Goal: Information Seeking & Learning: Learn about a topic

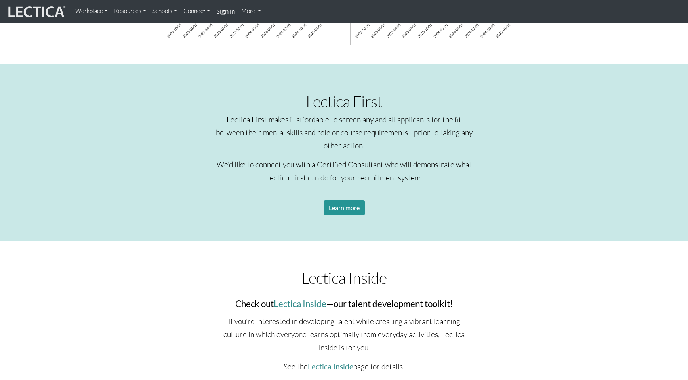
scroll to position [1047, 0]
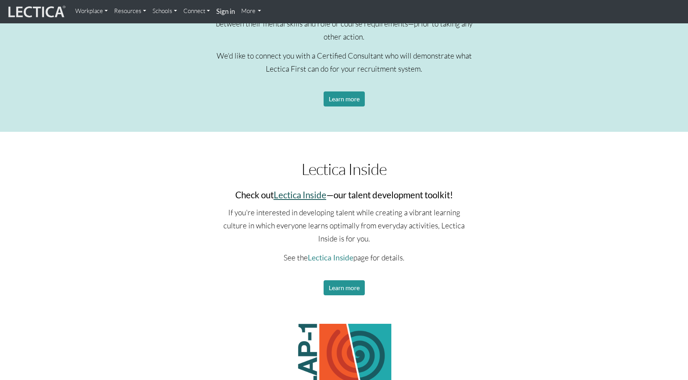
click at [291, 196] on link "Lectica Inside" at bounding box center [300, 195] width 53 height 11
click at [342, 289] on link "Learn more" at bounding box center [344, 288] width 41 height 15
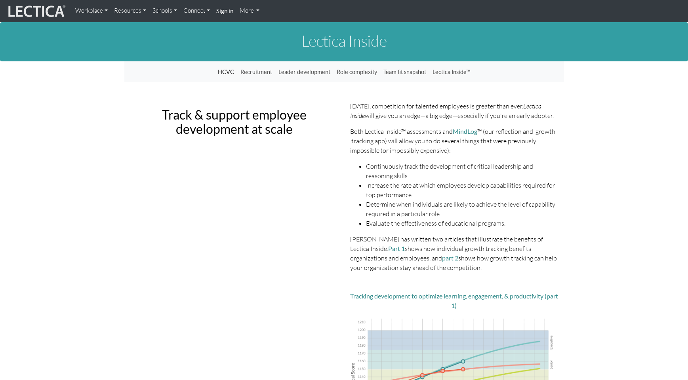
click at [142, 11] on link "Resources" at bounding box center [130, 10] width 38 height 15
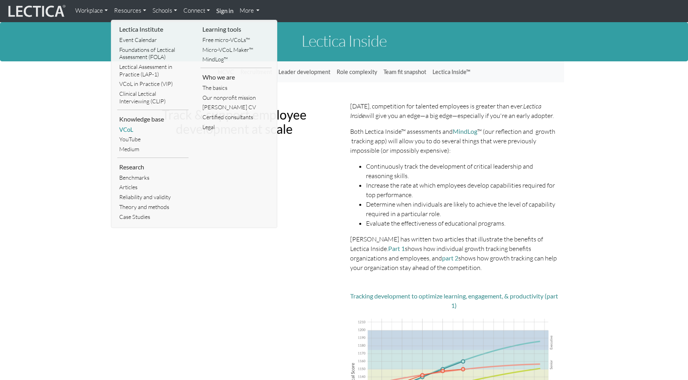
click at [127, 129] on link "VCoL" at bounding box center [152, 130] width 71 height 10
